Goal: Information Seeking & Learning: Find specific fact

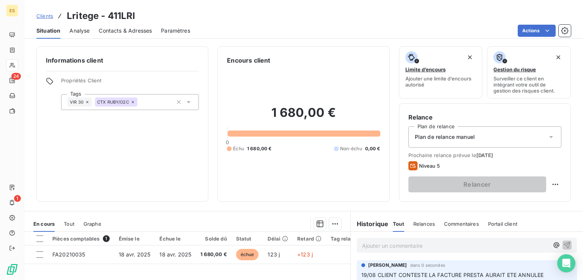
click at [46, 15] on span "Clients" at bounding box center [44, 16] width 17 height 6
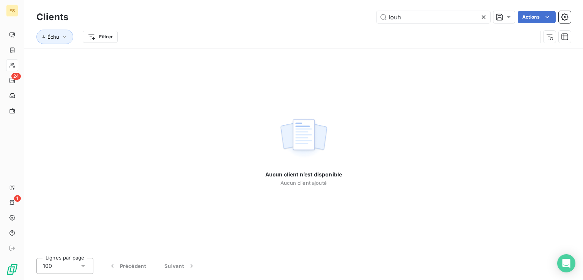
drag, startPoint x: 402, startPoint y: 14, endPoint x: 342, endPoint y: 7, distance: 60.4
click at [348, 8] on div "Clients louh Actions Échu Filtrer" at bounding box center [303, 24] width 559 height 49
drag, startPoint x: 436, startPoint y: 19, endPoint x: 342, endPoint y: 26, distance: 94.0
click at [345, 26] on div "Clients TIKAM Actions Échu Filtrer" at bounding box center [303, 28] width 535 height 39
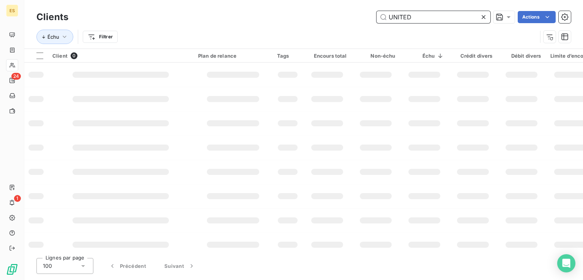
type input "UNITED"
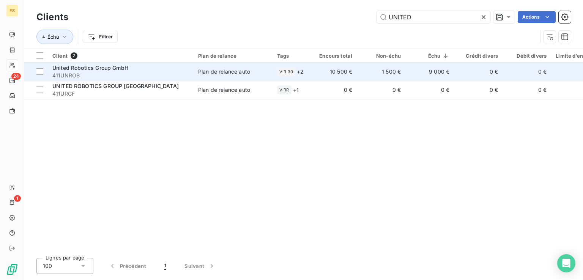
click at [362, 64] on td "1 500 €" at bounding box center [381, 72] width 49 height 18
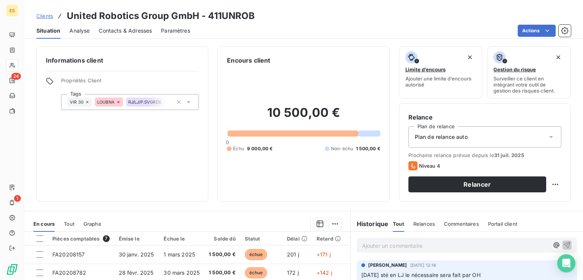
click at [41, 17] on span "Clients" at bounding box center [44, 16] width 17 height 6
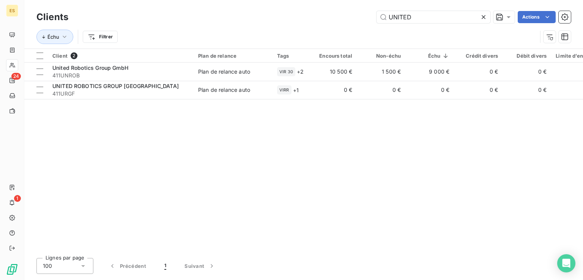
drag, startPoint x: 385, startPoint y: 9, endPoint x: 345, endPoint y: 9, distance: 40.2
click at [345, 9] on div "Clients UNITED Actions" at bounding box center [303, 17] width 535 height 16
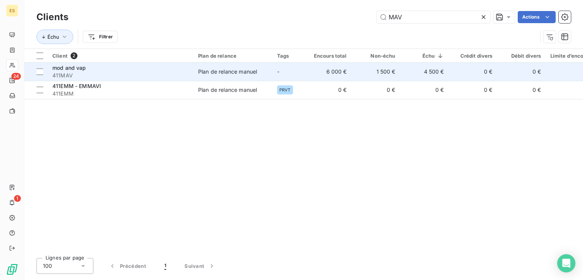
type input "MAV"
click at [254, 73] on div "Plan de relance manuel" at bounding box center [227, 72] width 59 height 8
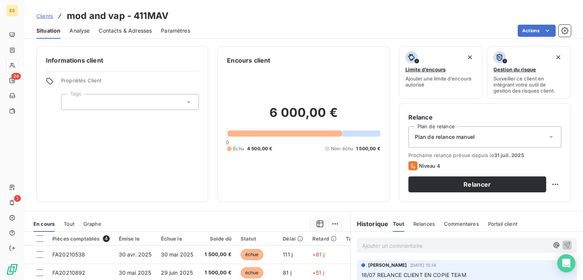
click at [118, 34] on span "Contacts & Adresses" at bounding box center [125, 31] width 53 height 8
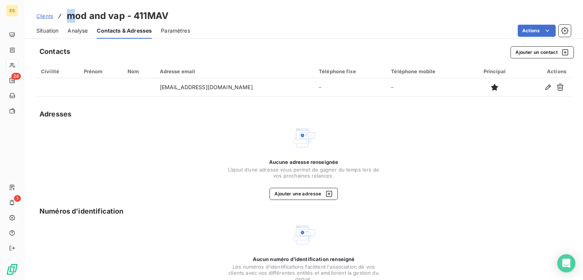
drag, startPoint x: 64, startPoint y: 14, endPoint x: 77, endPoint y: 15, distance: 13.0
click at [77, 15] on div "Clients mod and vap - 411MAV" at bounding box center [102, 16] width 132 height 14
click at [71, 19] on h3 "mod and vap - 411MAV" at bounding box center [118, 16] width 102 height 14
drag, startPoint x: 67, startPoint y: 19, endPoint x: 124, endPoint y: 20, distance: 57.0
click at [124, 20] on h3 "mod and vap - 411MAV" at bounding box center [118, 16] width 102 height 14
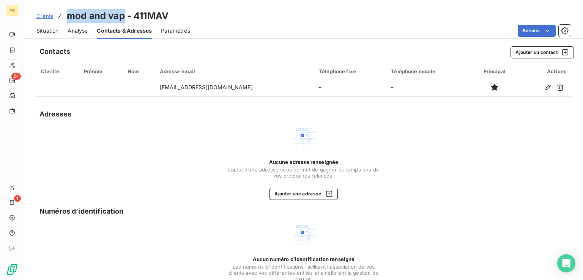
copy h3 "mod and vap"
click at [50, 28] on span "Situation" at bounding box center [47, 31] width 22 height 8
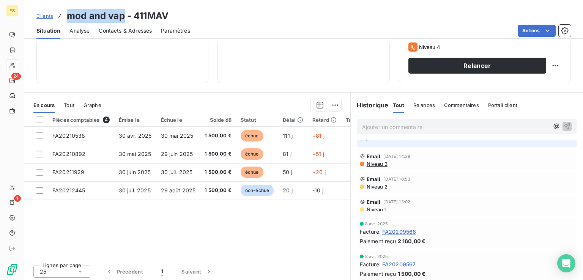
scroll to position [120, 0]
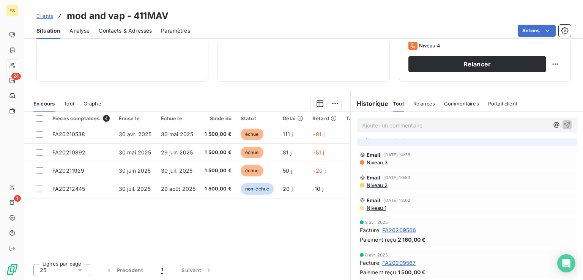
click at [384, 228] on span "FA20209566" at bounding box center [399, 230] width 34 height 8
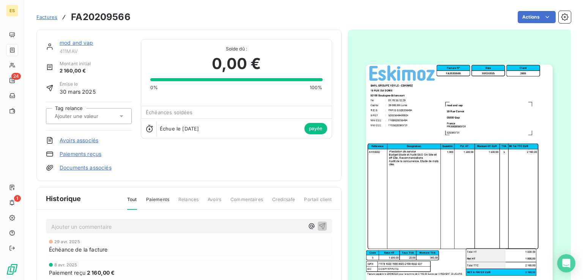
click at [71, 51] on span "411MAV" at bounding box center [96, 51] width 72 height 6
copy span "411MAV"
click at [361, 279] on button "button" at bounding box center [459, 197] width 196 height 286
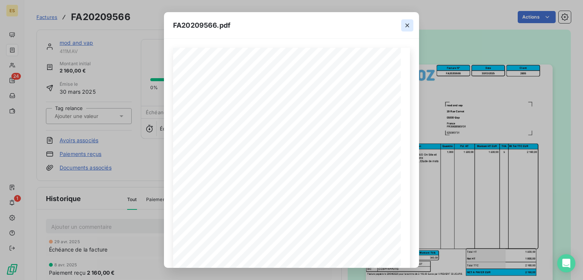
click at [411, 24] on icon "button" at bounding box center [408, 26] width 8 height 8
